Goal: Navigation & Orientation: Find specific page/section

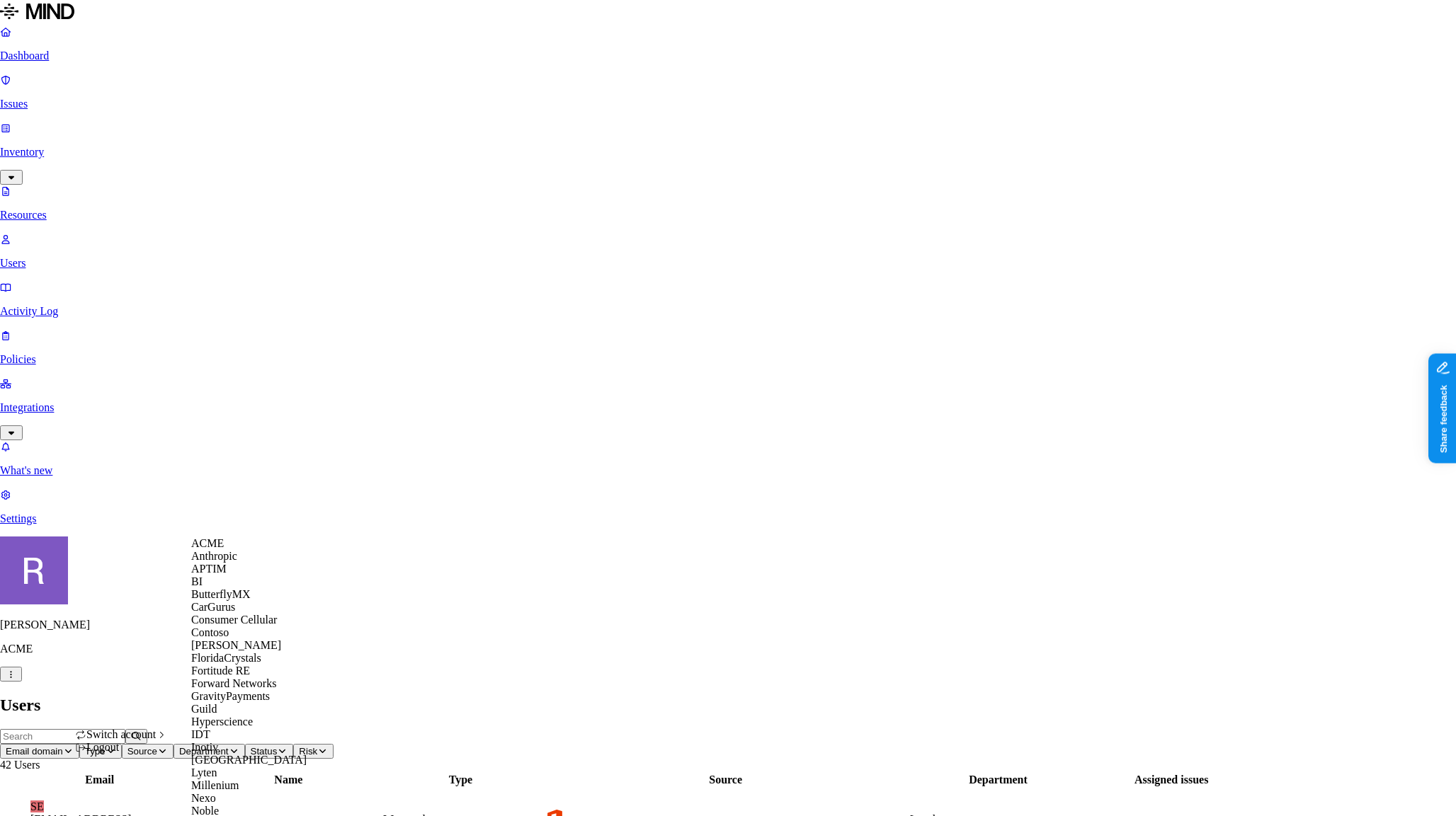
scroll to position [703, 0]
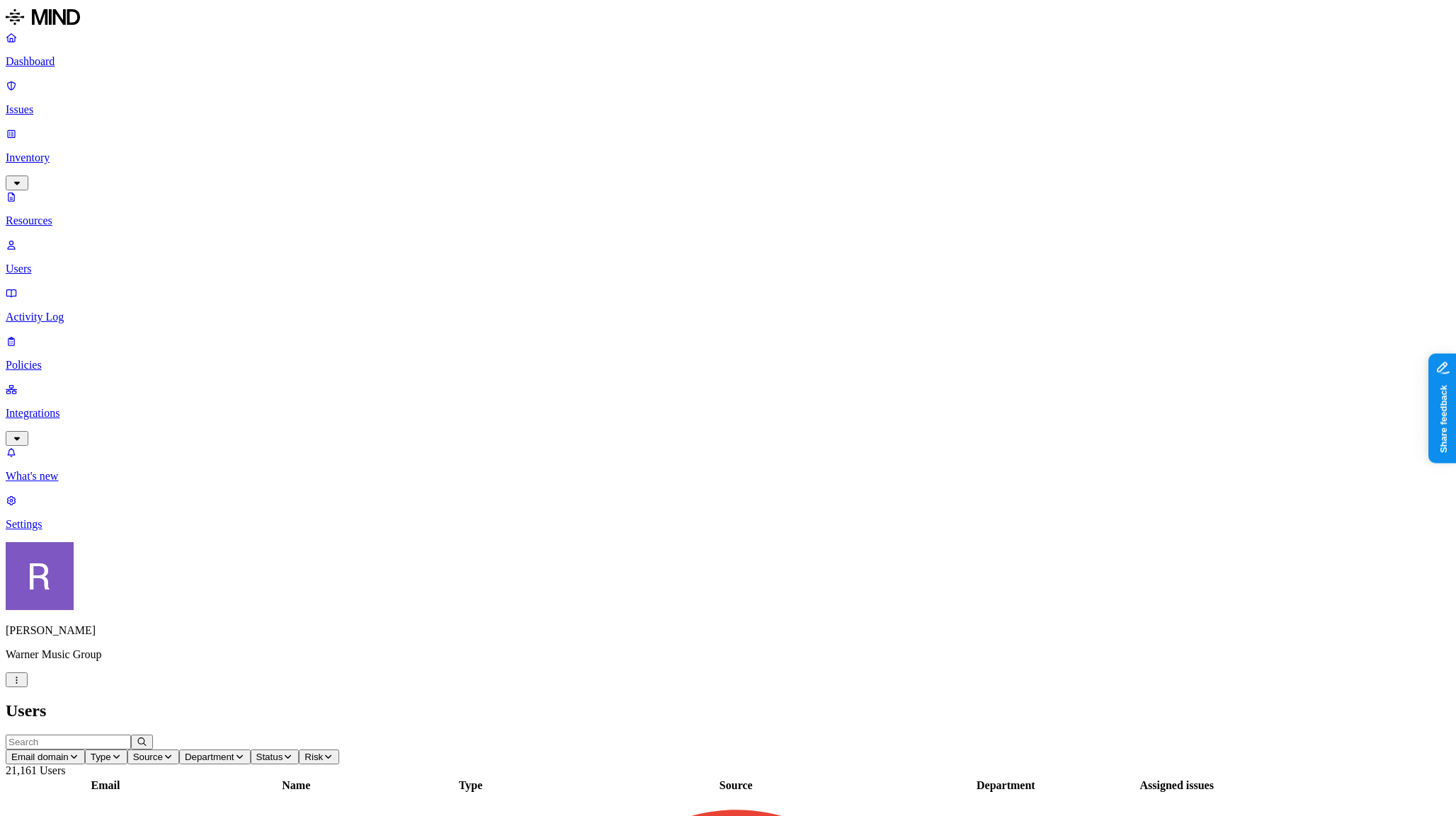
click at [76, 407] on p "Integrations" at bounding box center [727, 414] width 1444 height 13
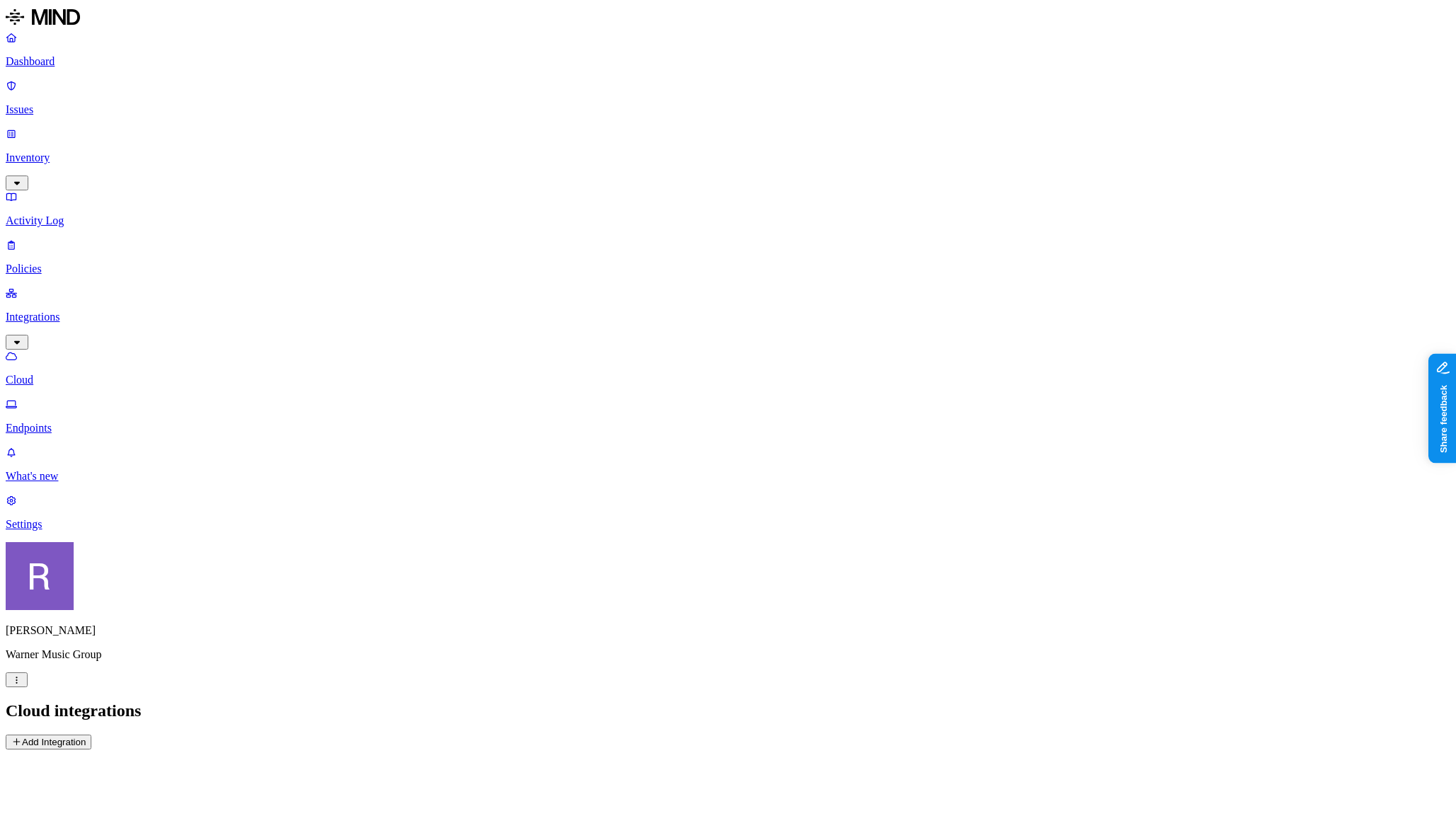
click at [70, 422] on p "Endpoints" at bounding box center [727, 428] width 1444 height 13
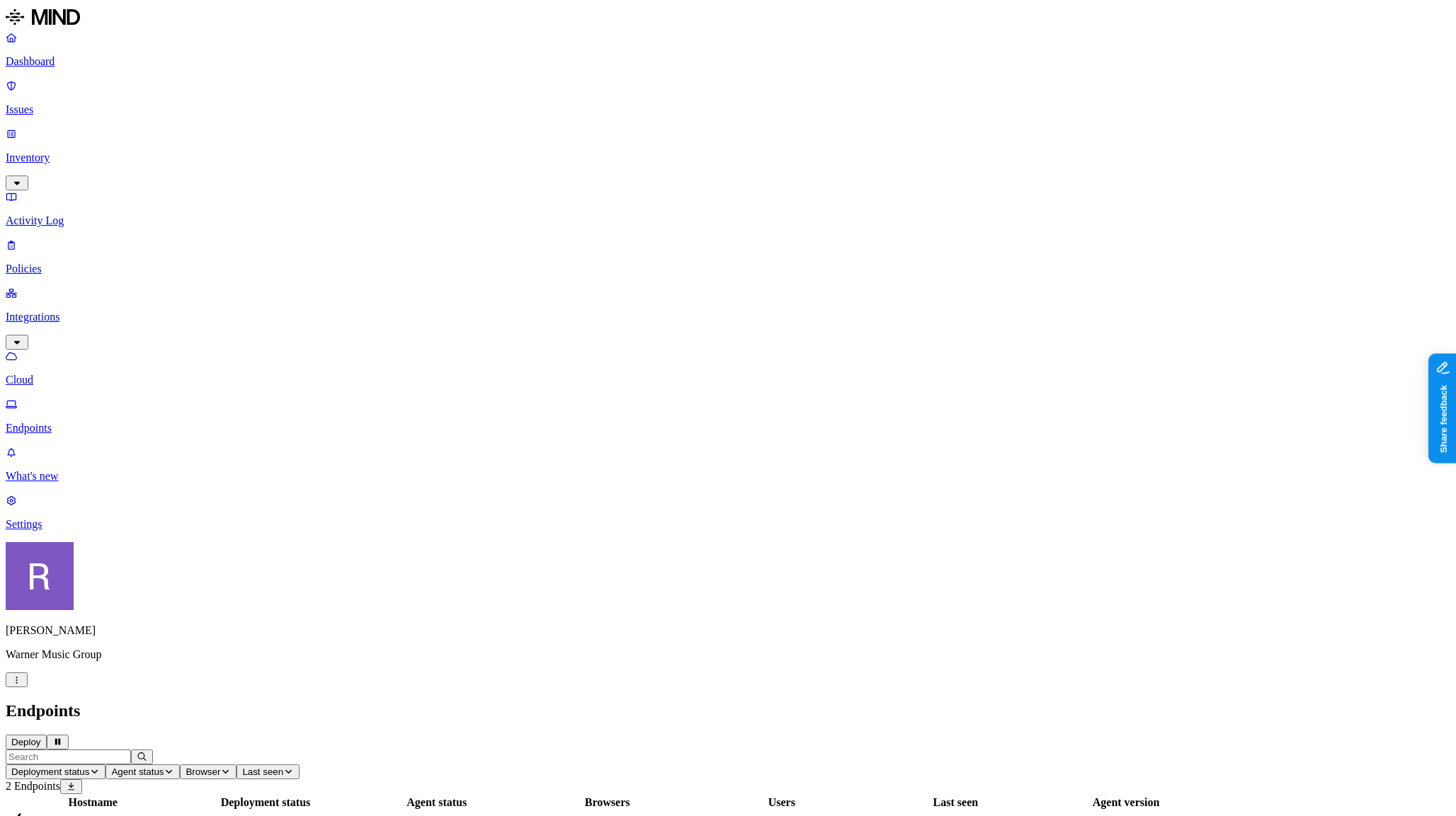
click at [70, 350] on link "Cloud" at bounding box center [727, 368] width 1444 height 37
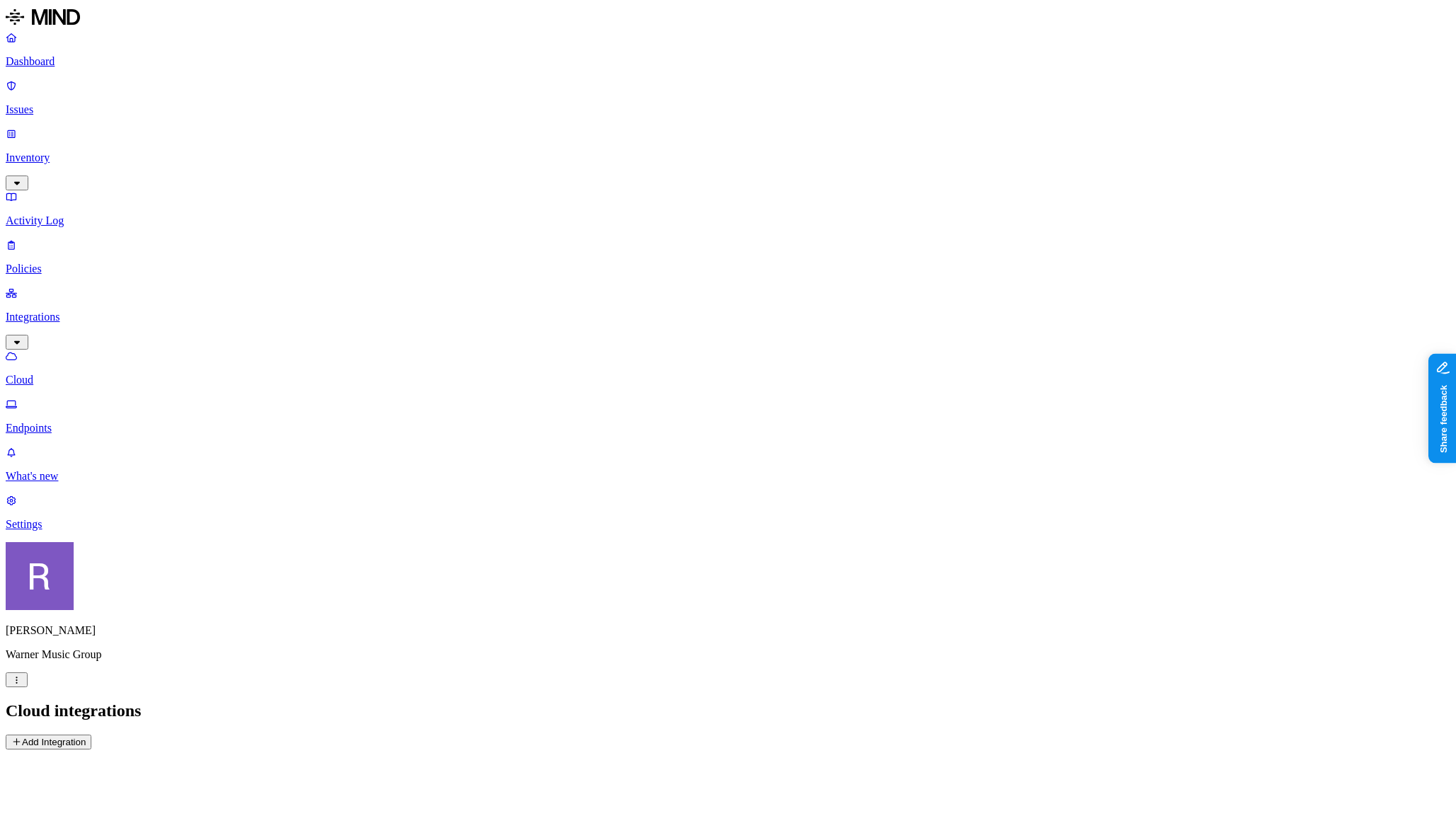
click at [68, 531] on p "Settings" at bounding box center [727, 525] width 1444 height 13
